Goal: Task Accomplishment & Management: Complete application form

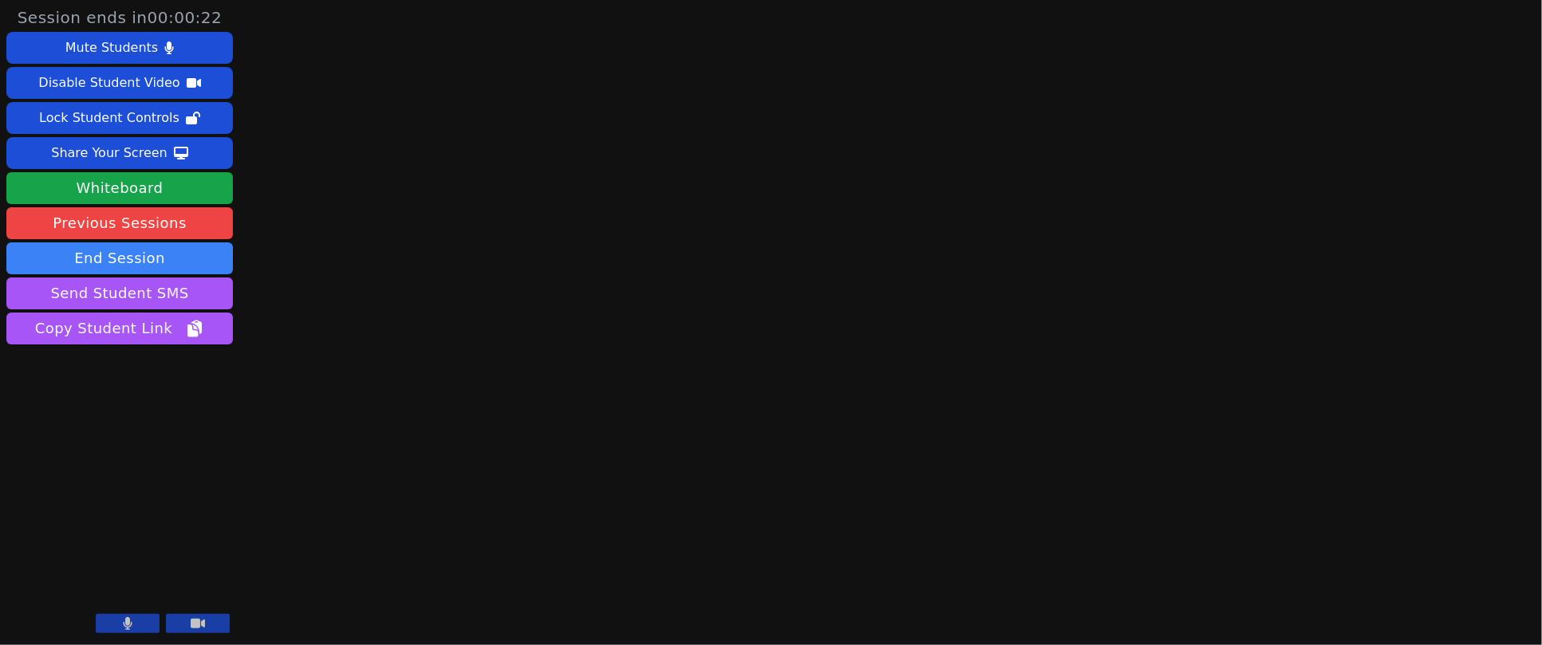
click at [623, 209] on div "Session ends in 00:00:22 Mute Students Disable Student Video Lock Student Contr…" at bounding box center [771, 322] width 1542 height 645
click at [104, 260] on button "End Session" at bounding box center [119, 258] width 226 height 32
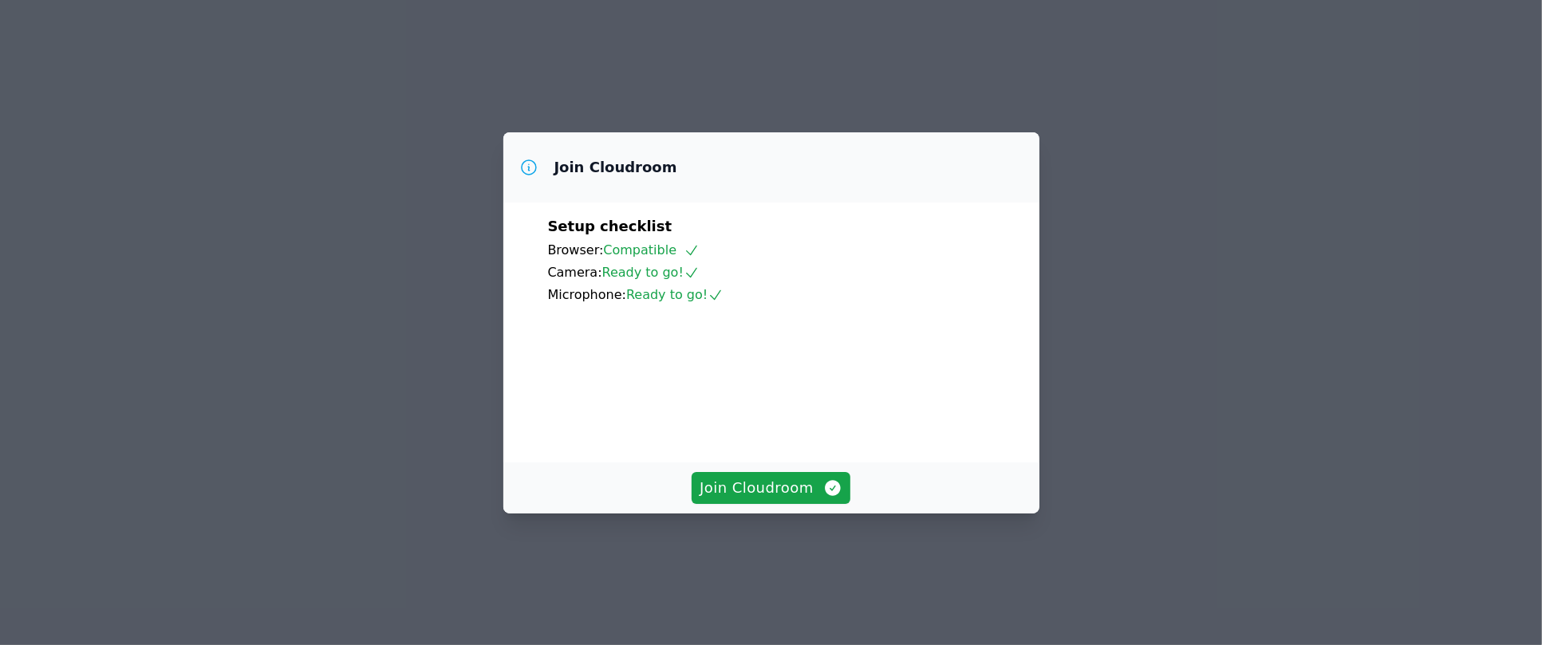
click at [774, 499] on span "Join Cloudroom" at bounding box center [770, 488] width 143 height 22
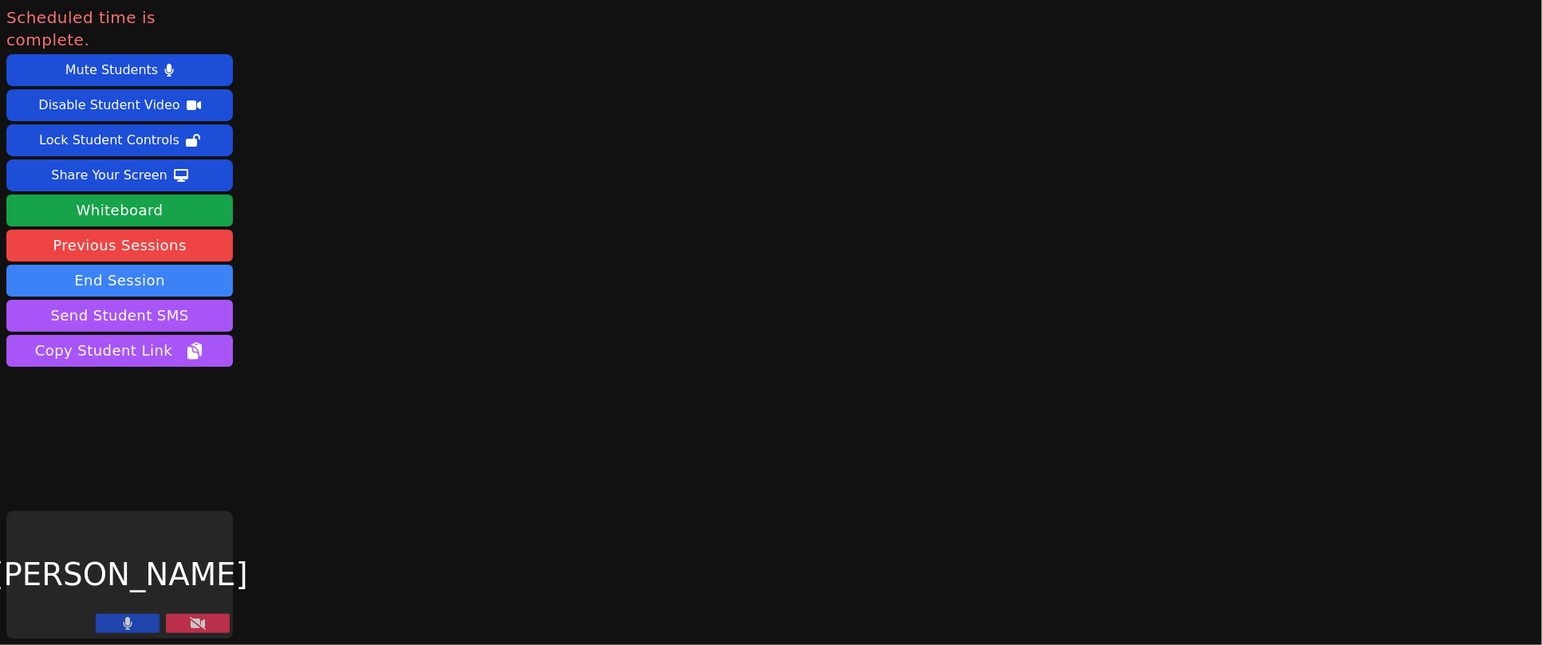
click at [69, 265] on button "End Session" at bounding box center [119, 281] width 226 height 32
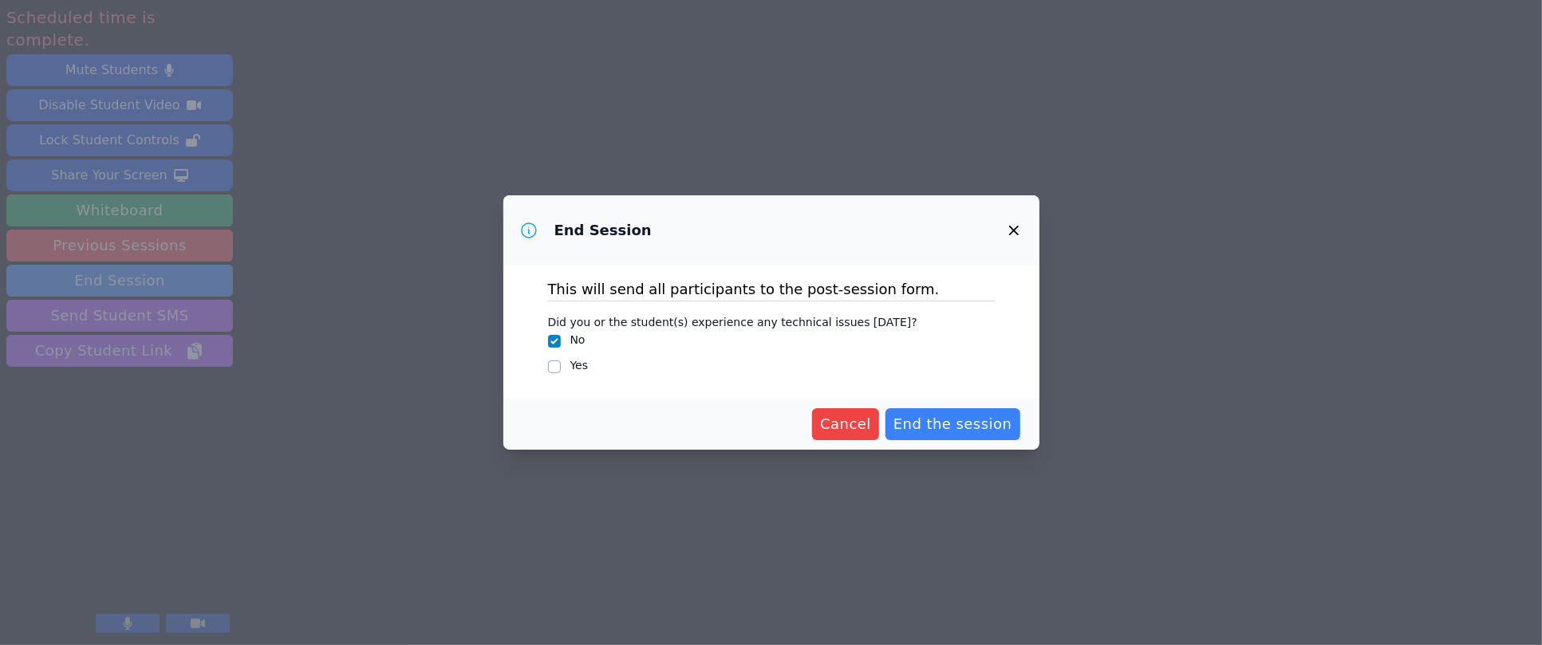
click at [945, 427] on span "End the session" at bounding box center [952, 424] width 119 height 22
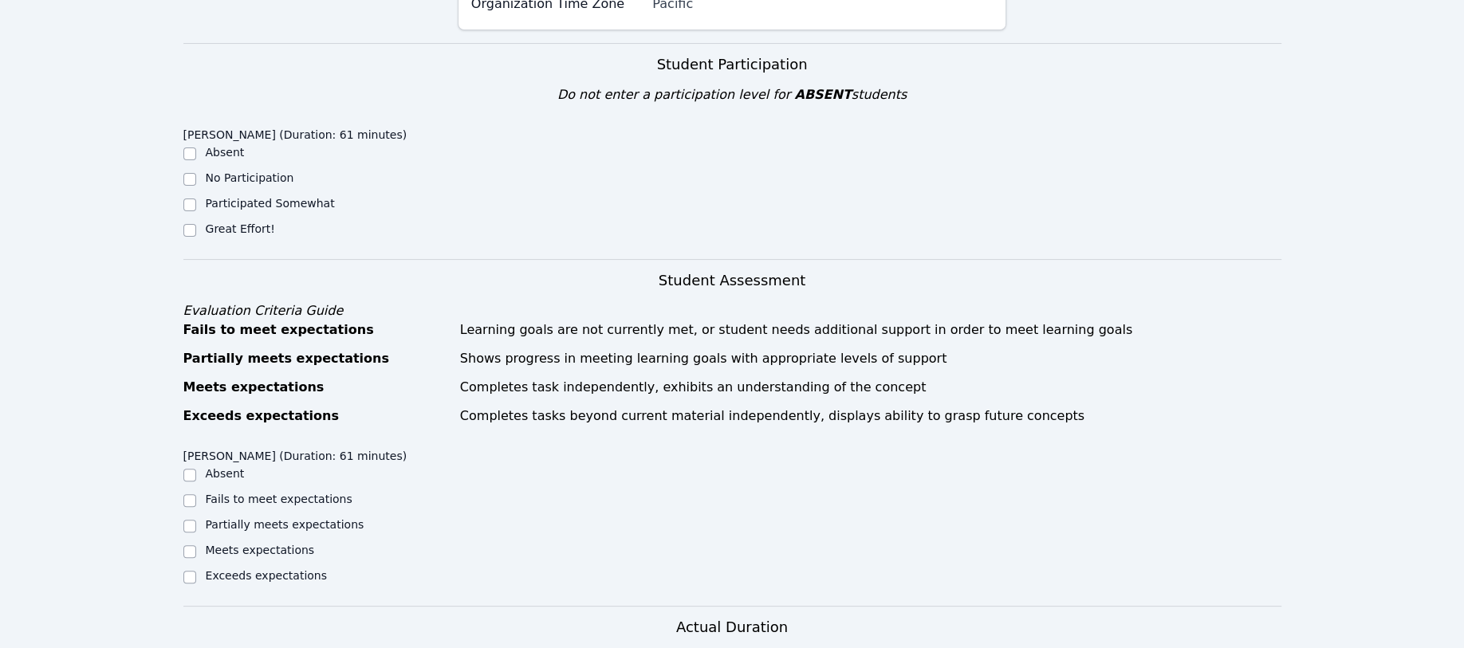
scroll to position [319, 0]
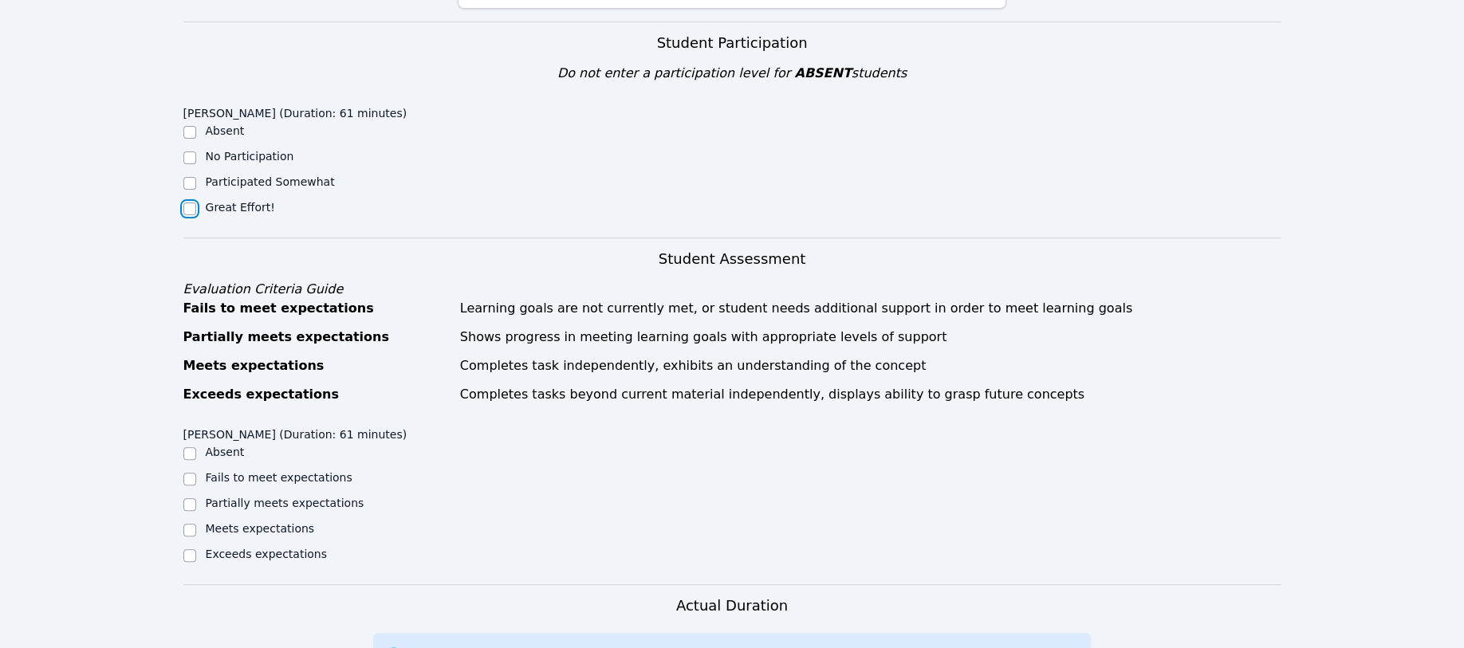
click at [186, 207] on input "Great Effort!" at bounding box center [189, 209] width 13 height 13
checkbox input "true"
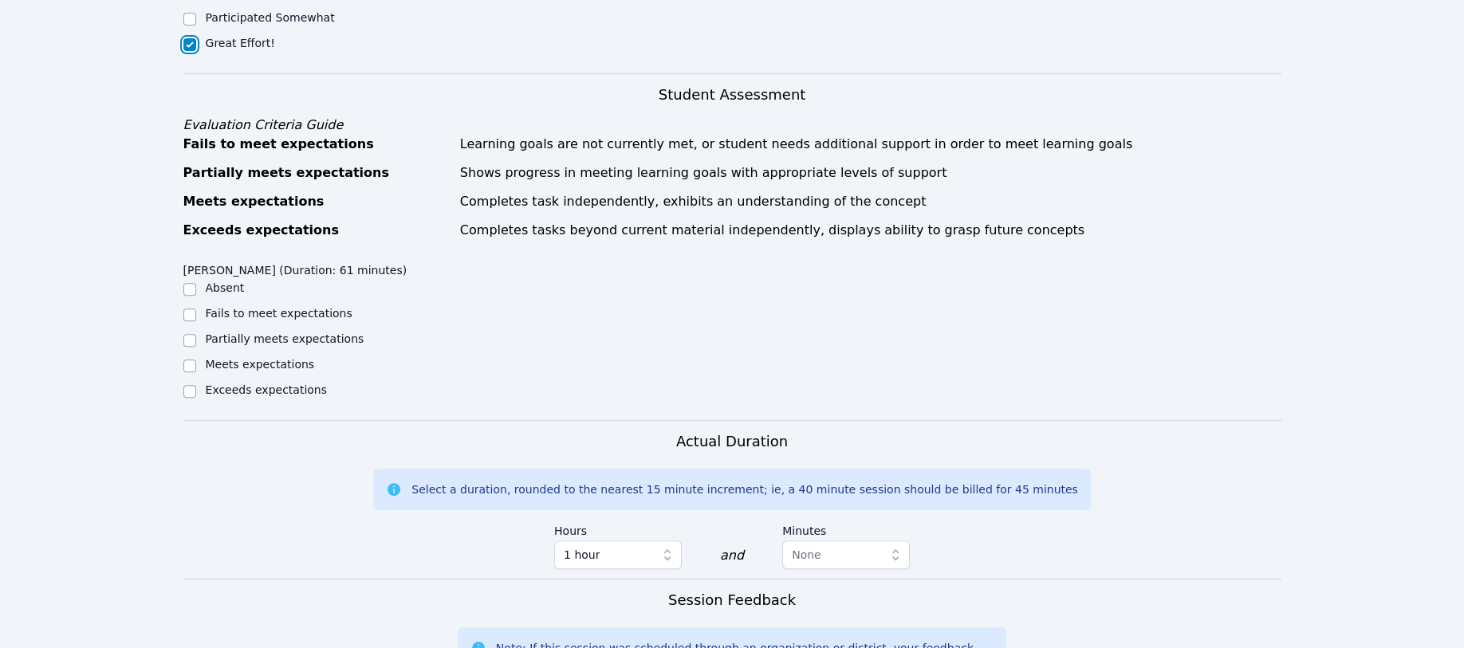
scroll to position [531, 0]
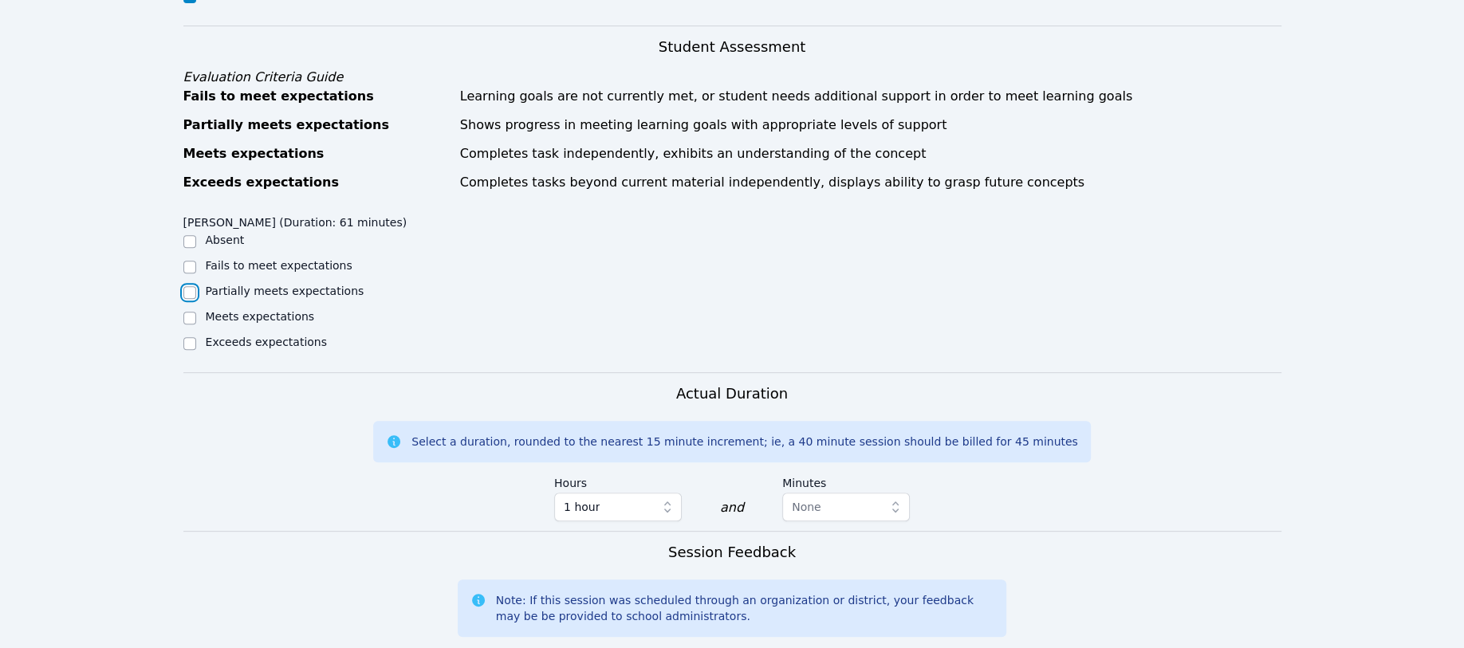
click at [191, 293] on input "Partially meets expectations" at bounding box center [189, 292] width 13 height 13
checkbox input "true"
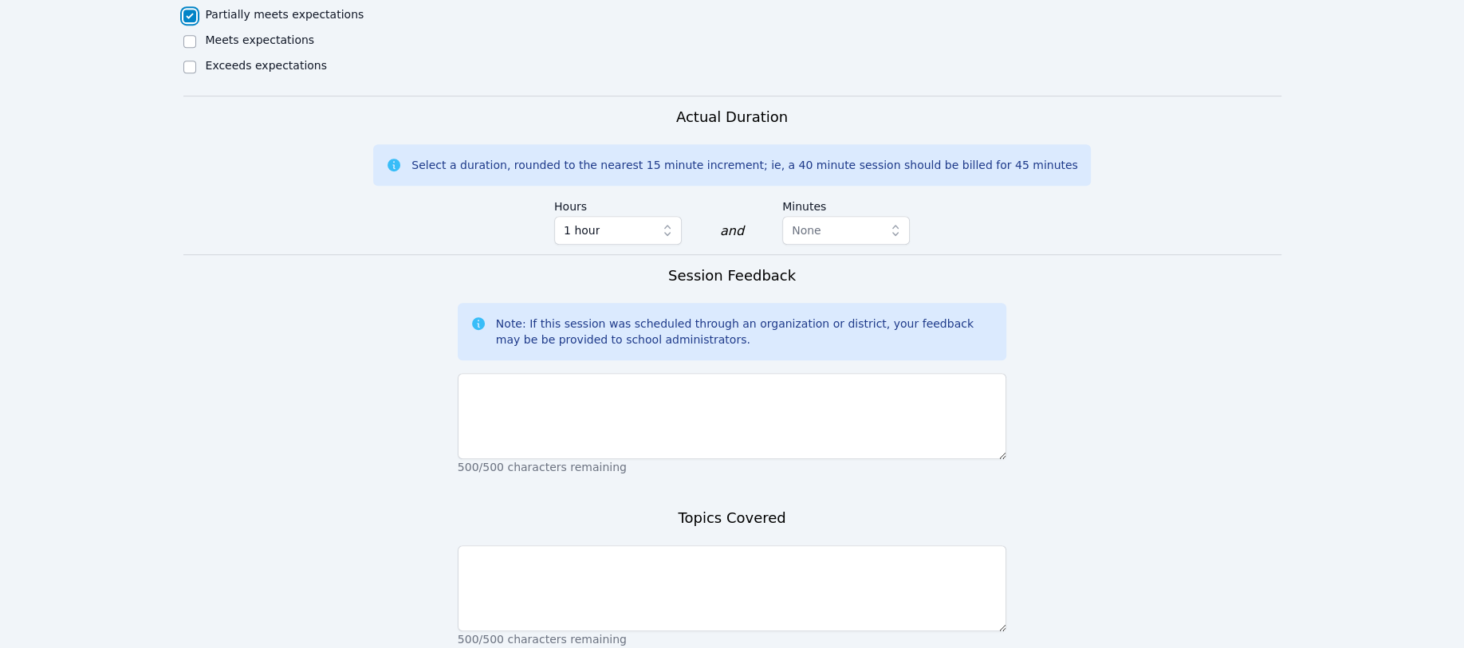
scroll to position [937, 0]
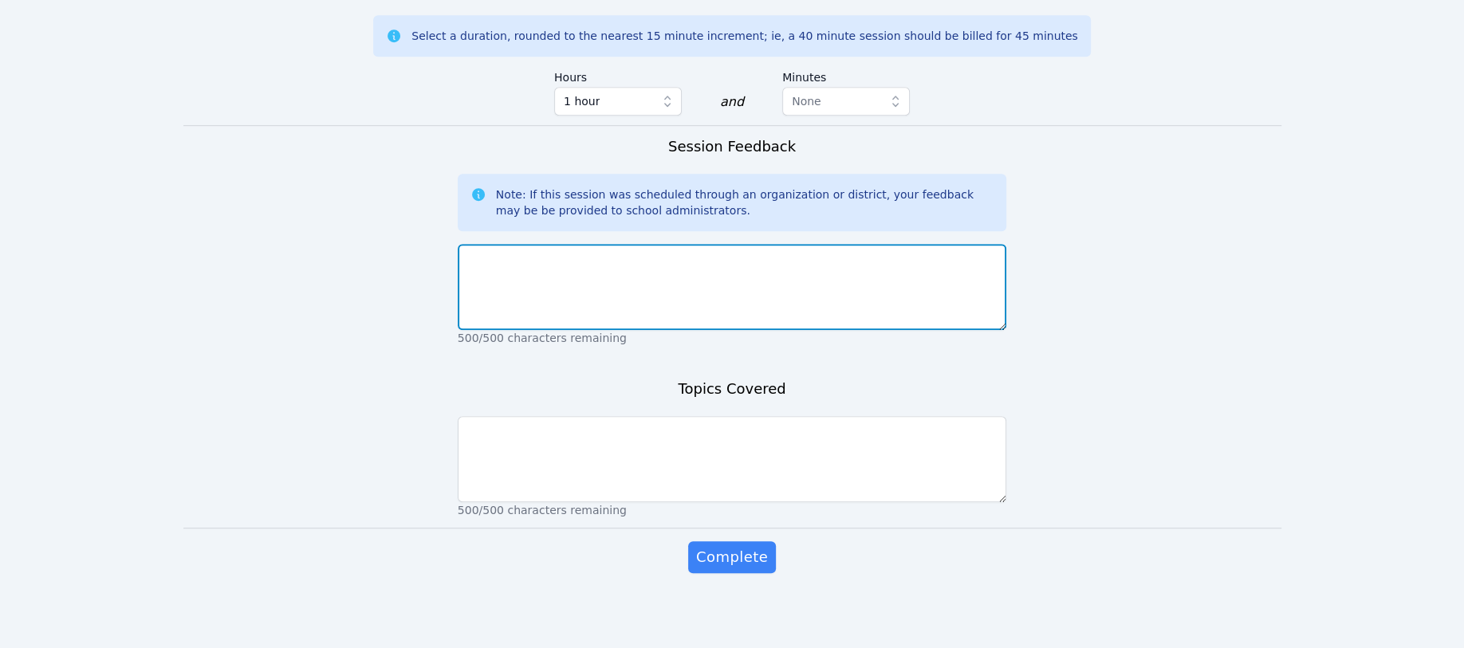
click at [510, 268] on textarea at bounding box center [732, 287] width 549 height 86
type textarea "t"
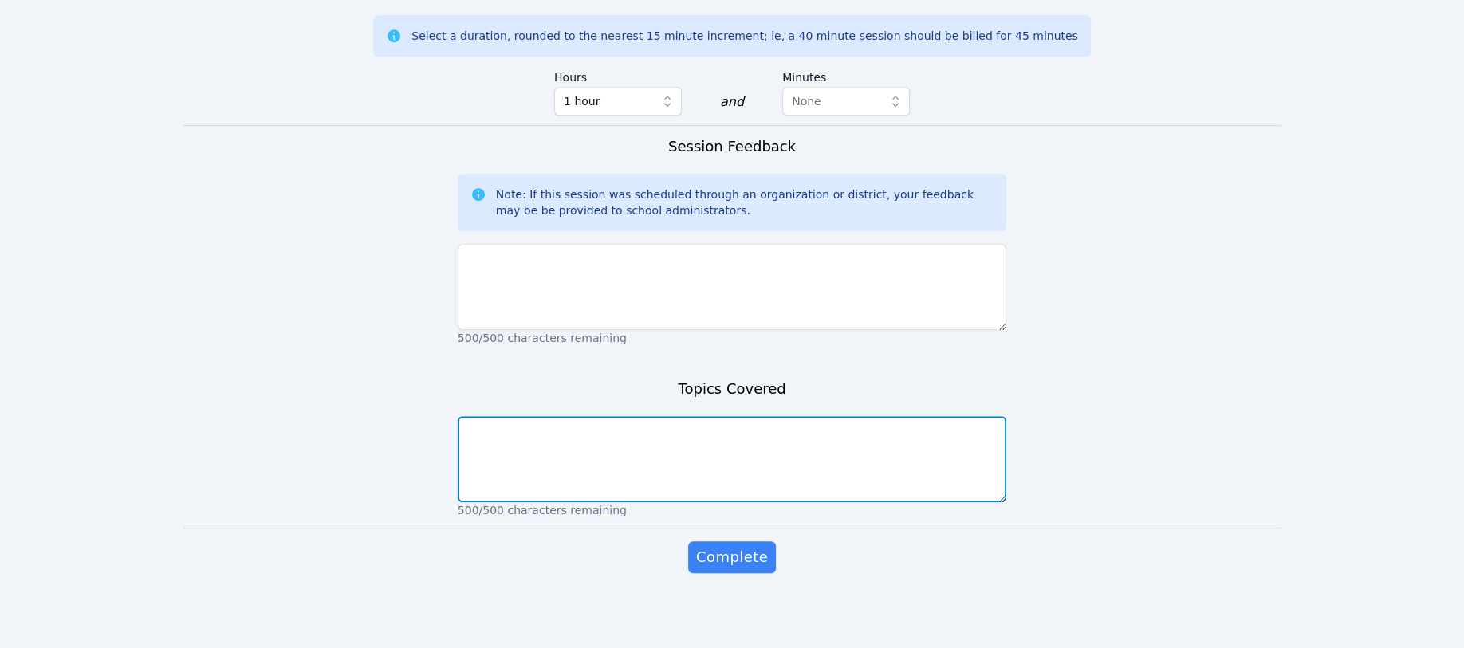
click at [482, 433] on textarea at bounding box center [732, 459] width 549 height 86
type textarea "test corrections on factoring polynomials"
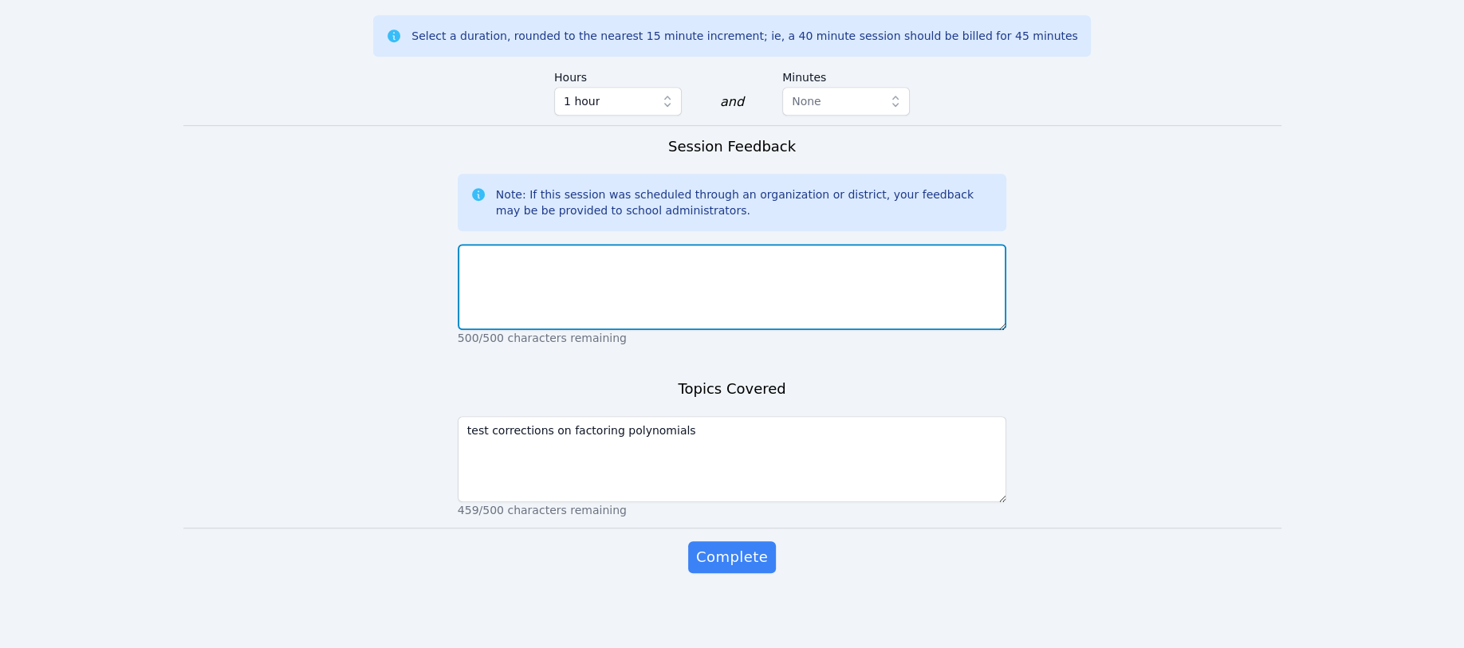
click at [474, 255] on textarea at bounding box center [732, 287] width 549 height 86
click at [475, 252] on textarea at bounding box center [732, 287] width 549 height 86
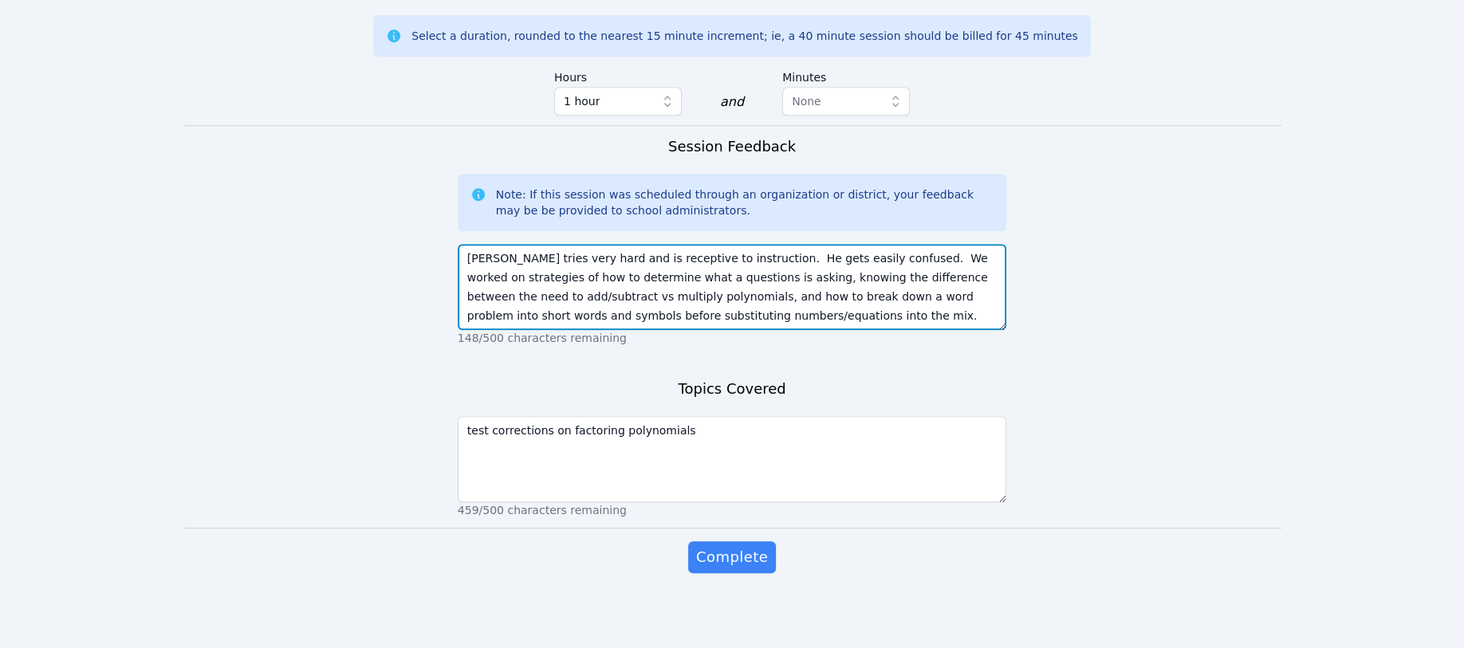
type textarea "[PERSON_NAME] tries very hard and is receptive to instruction. He gets easily c…"
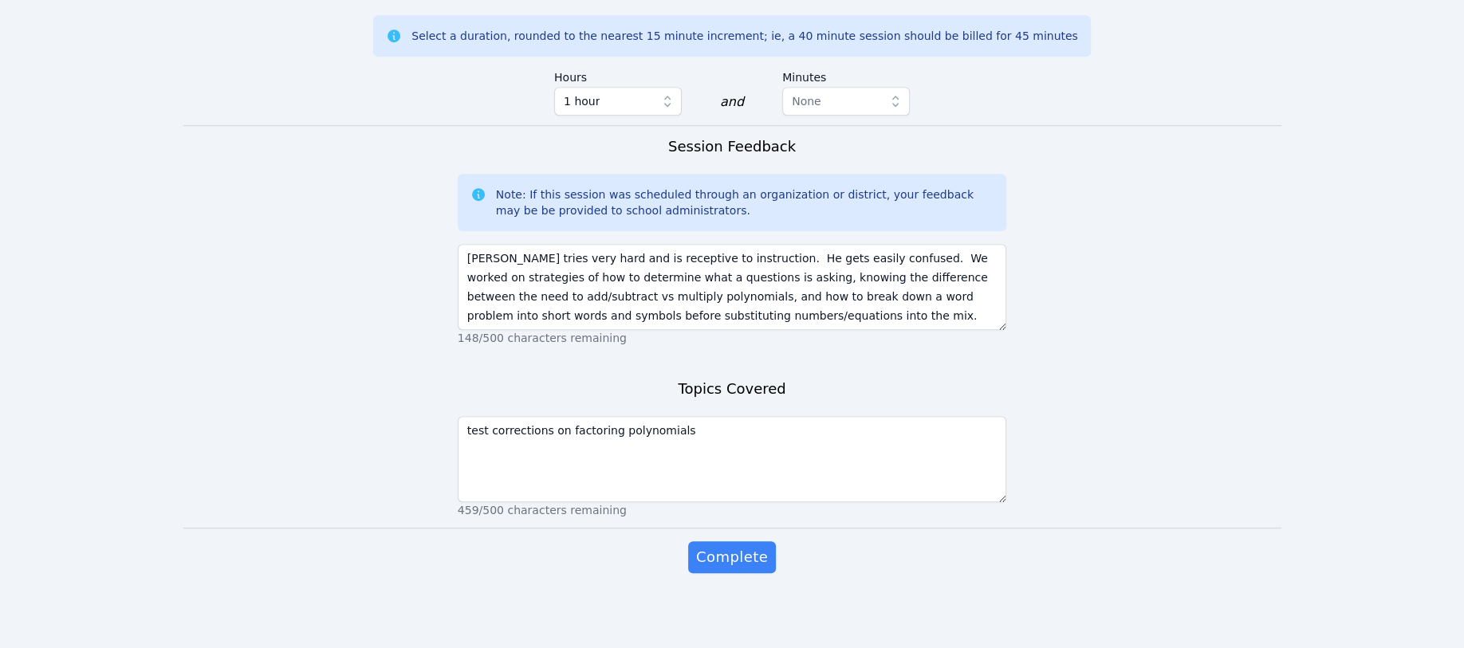
click at [737, 549] on span "Complete" at bounding box center [732, 557] width 72 height 22
